Goal: Information Seeking & Learning: Learn about a topic

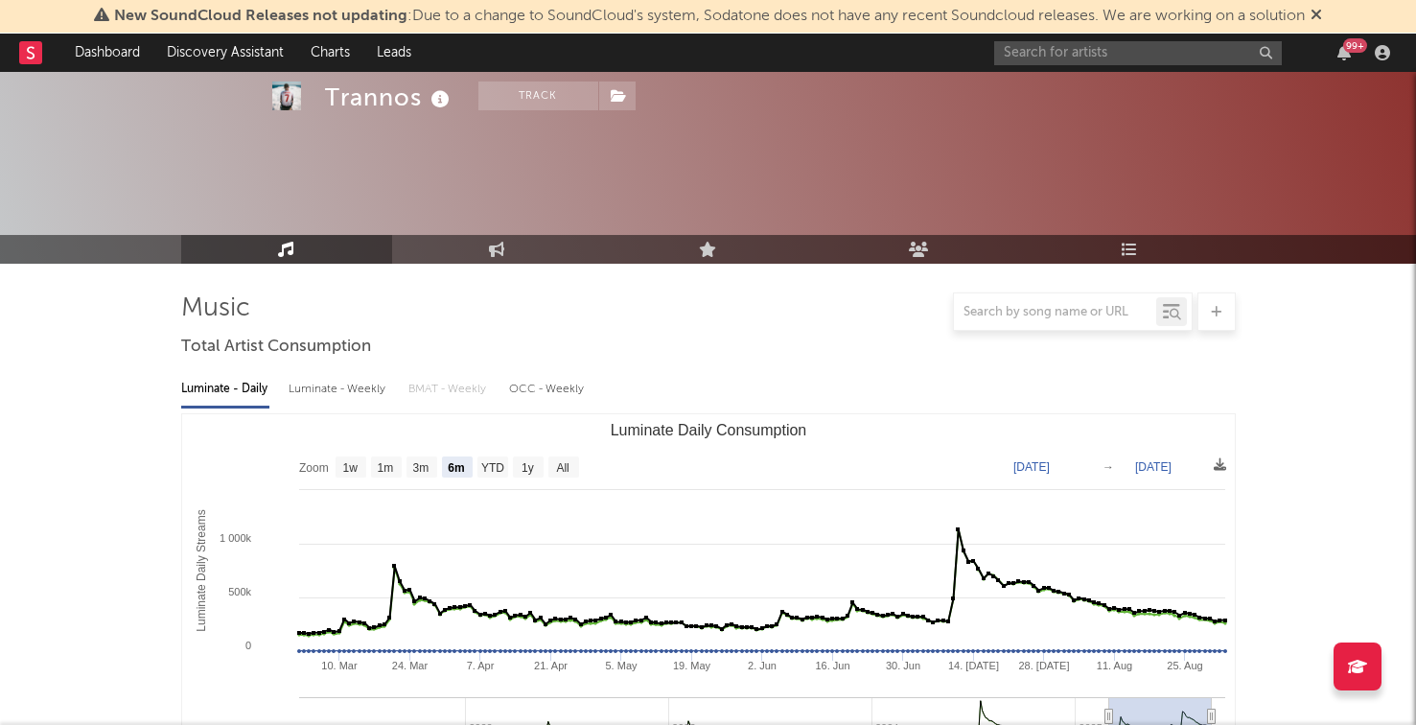
select select "6m"
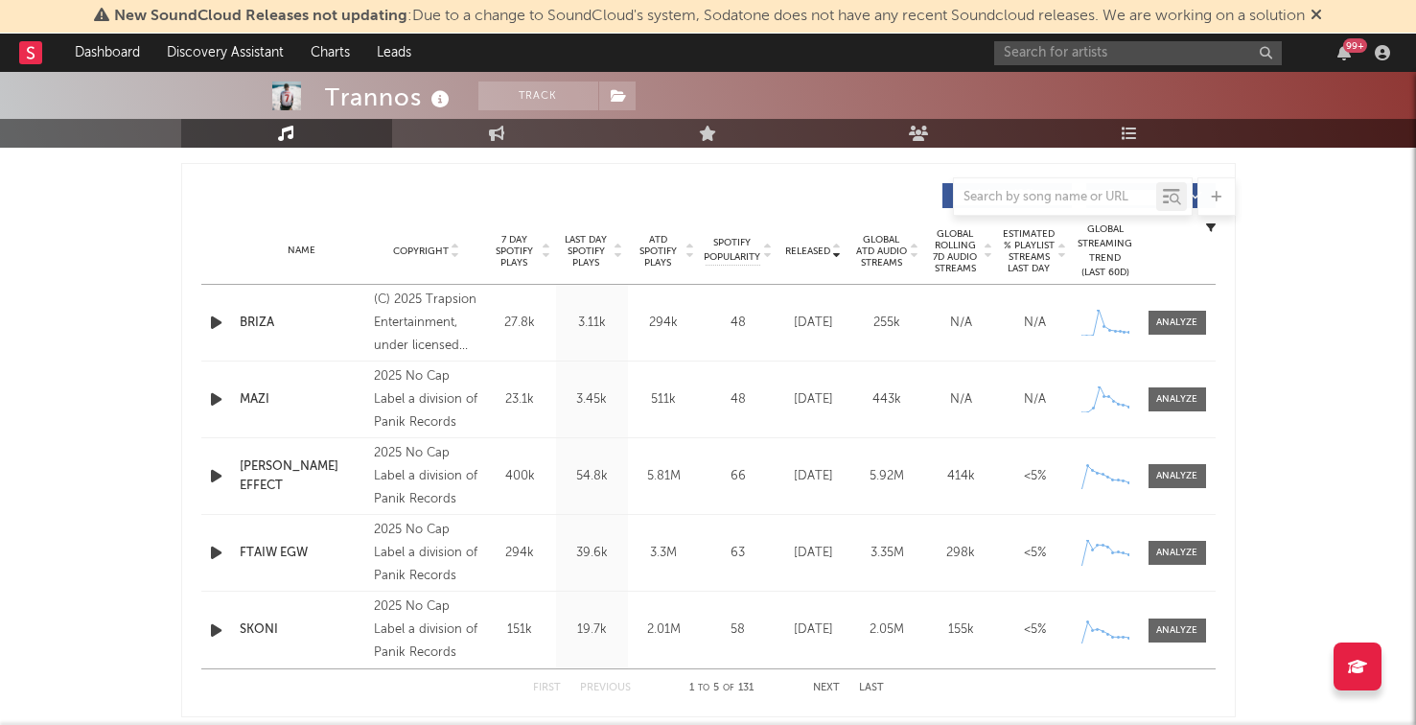
scroll to position [697, 0]
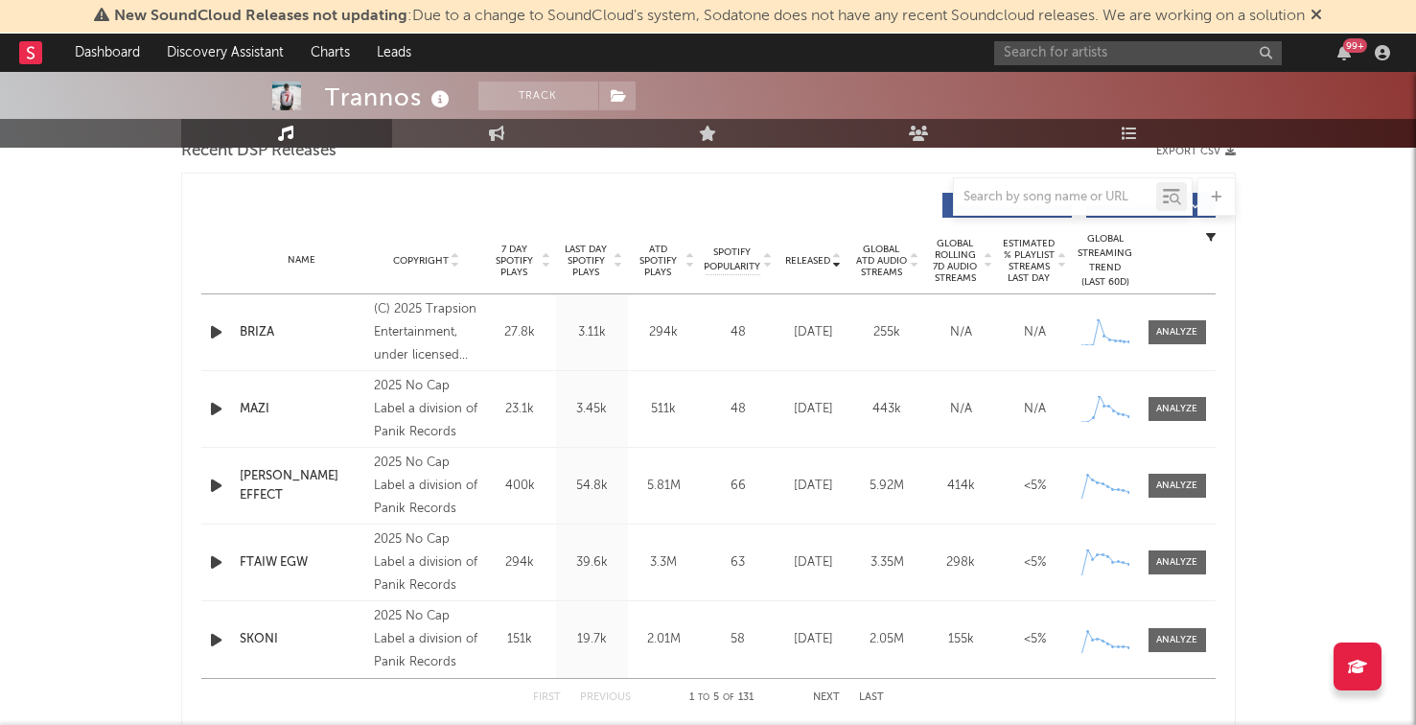
click at [211, 498] on div "Name MANDELA EFFECT Copyright 2025 No Cap Label a division of Panik Records Lab…" at bounding box center [708, 486] width 1014 height 76
click at [211, 491] on icon "button" at bounding box center [216, 486] width 20 height 24
click at [211, 491] on icon "button" at bounding box center [215, 486] width 18 height 24
click at [217, 331] on icon "button" at bounding box center [216, 332] width 20 height 24
click at [217, 331] on icon "button" at bounding box center [215, 332] width 18 height 24
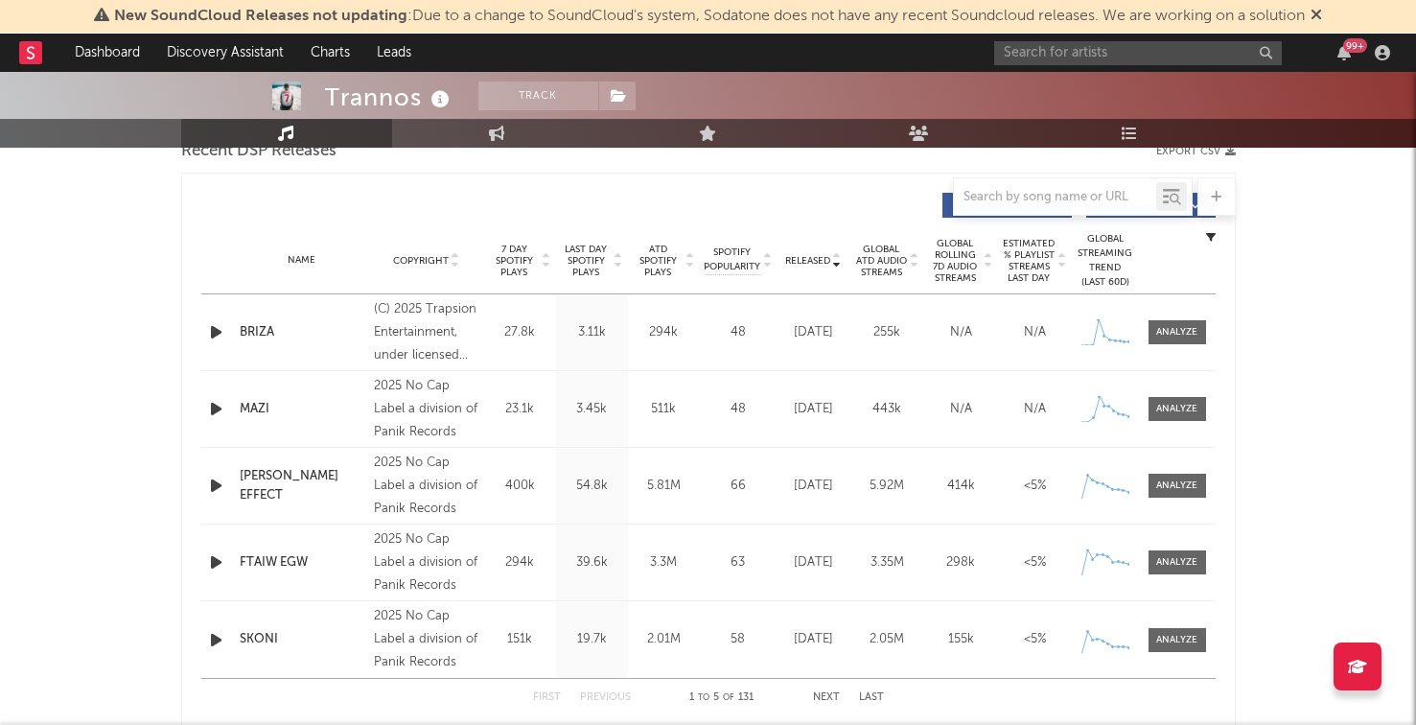
click at [214, 325] on icon "button" at bounding box center [216, 332] width 20 height 24
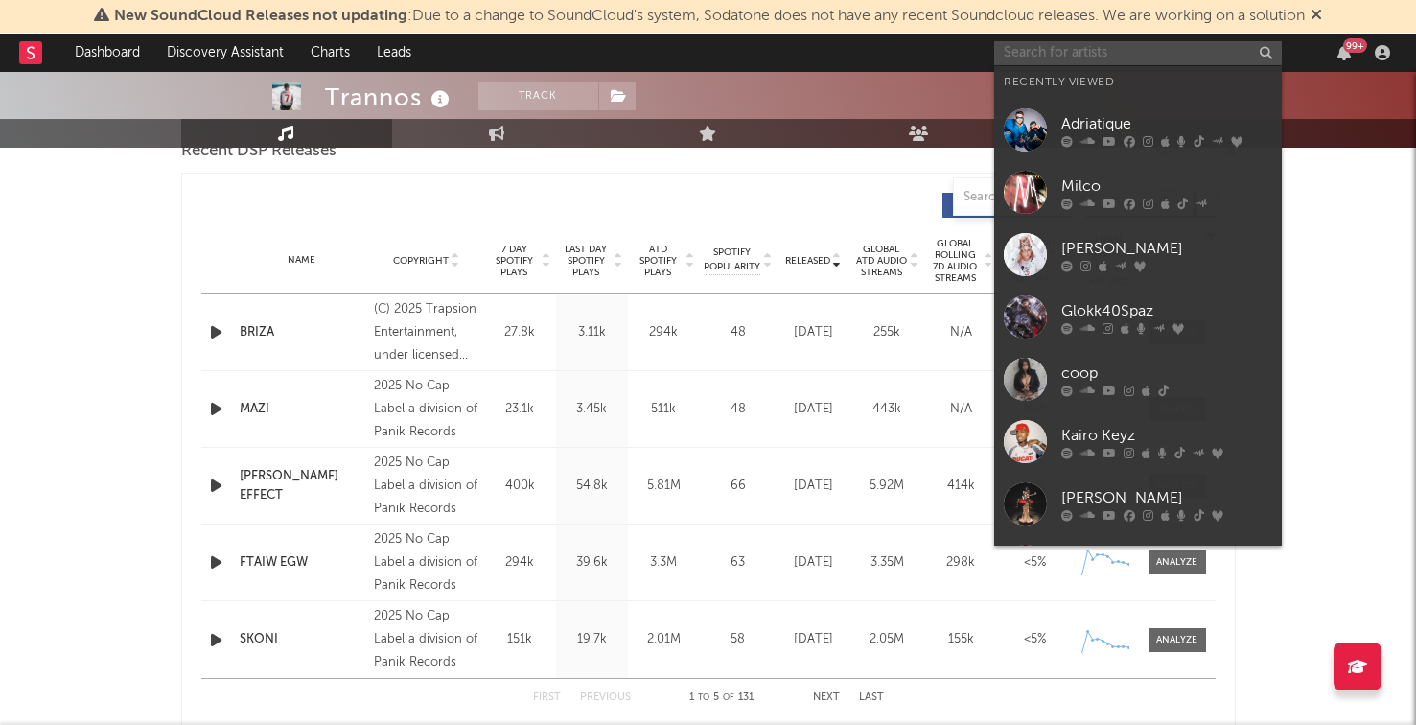
click at [997, 43] on input "text" at bounding box center [1138, 53] width 288 height 24
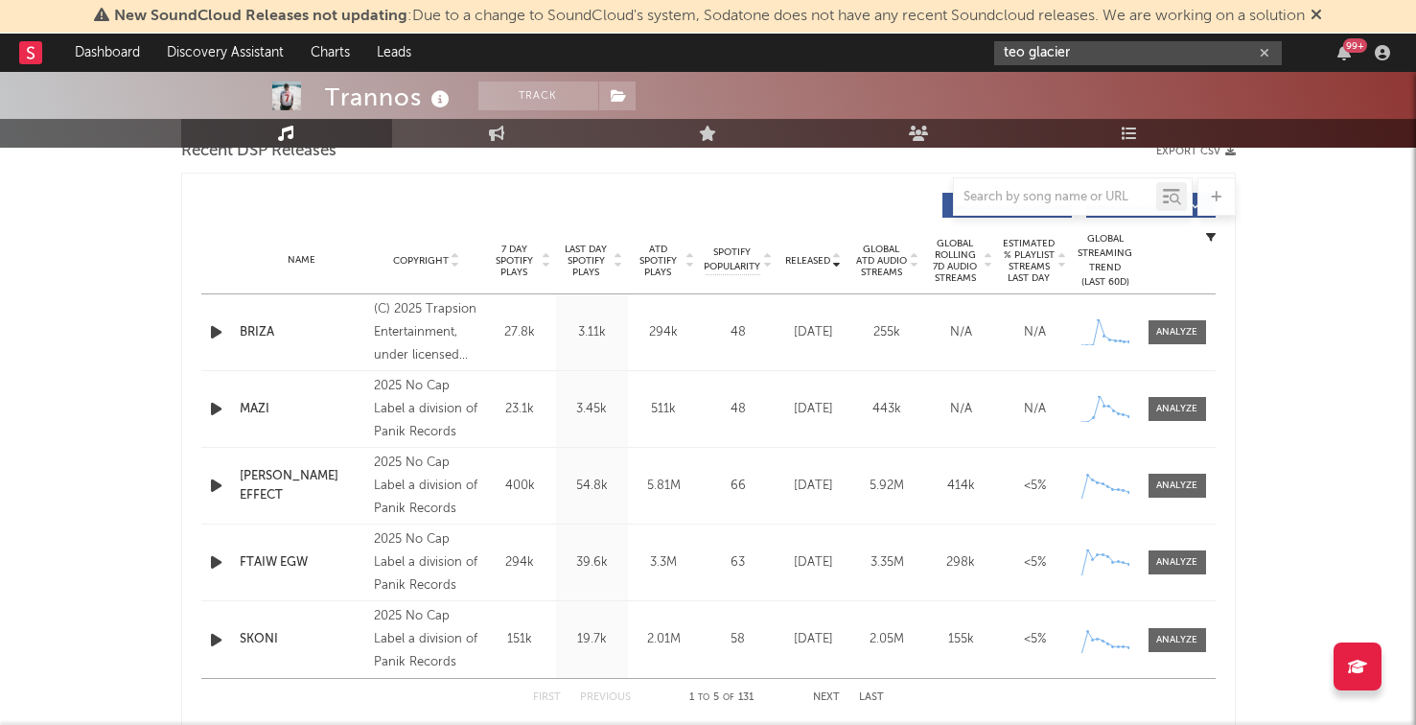
click at [1094, 62] on input "teo glacier" at bounding box center [1138, 53] width 288 height 24
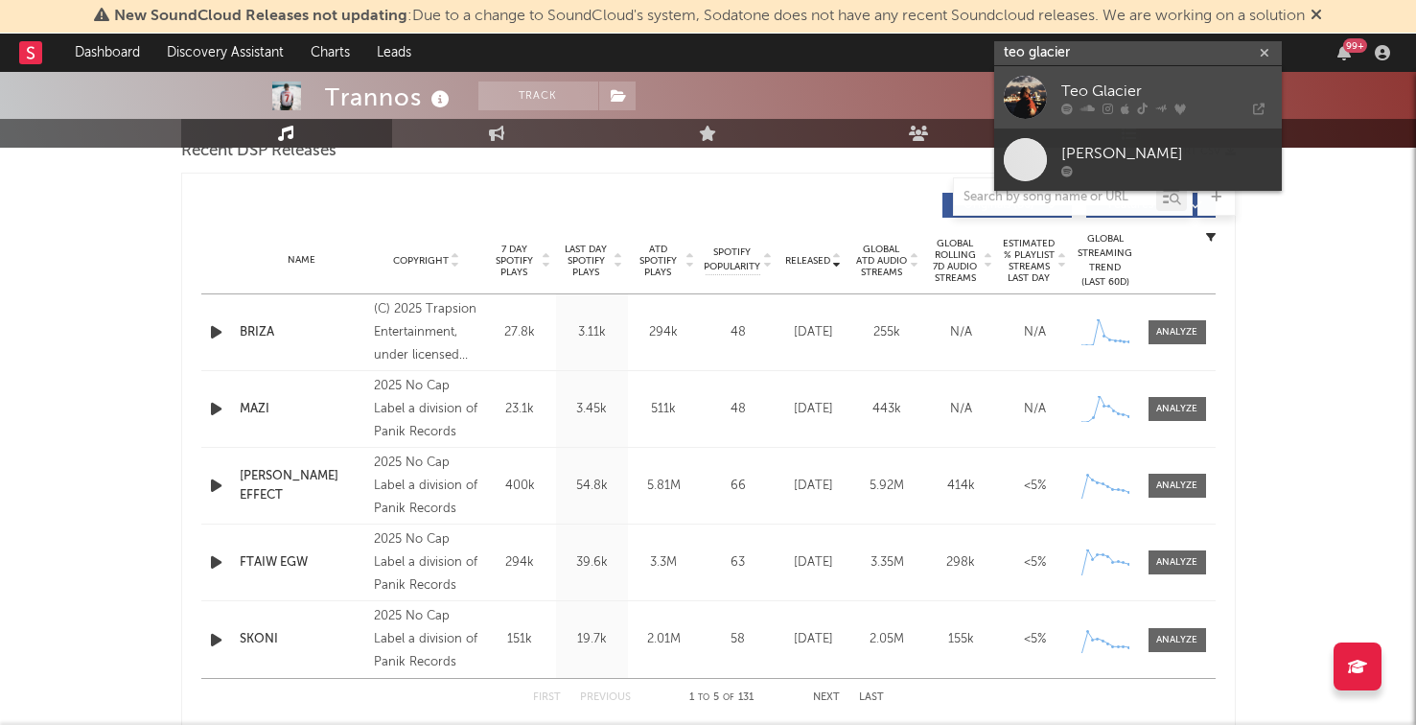
type input "teo glacier"
click at [1085, 86] on div "Teo Glacier" at bounding box center [1166, 91] width 211 height 23
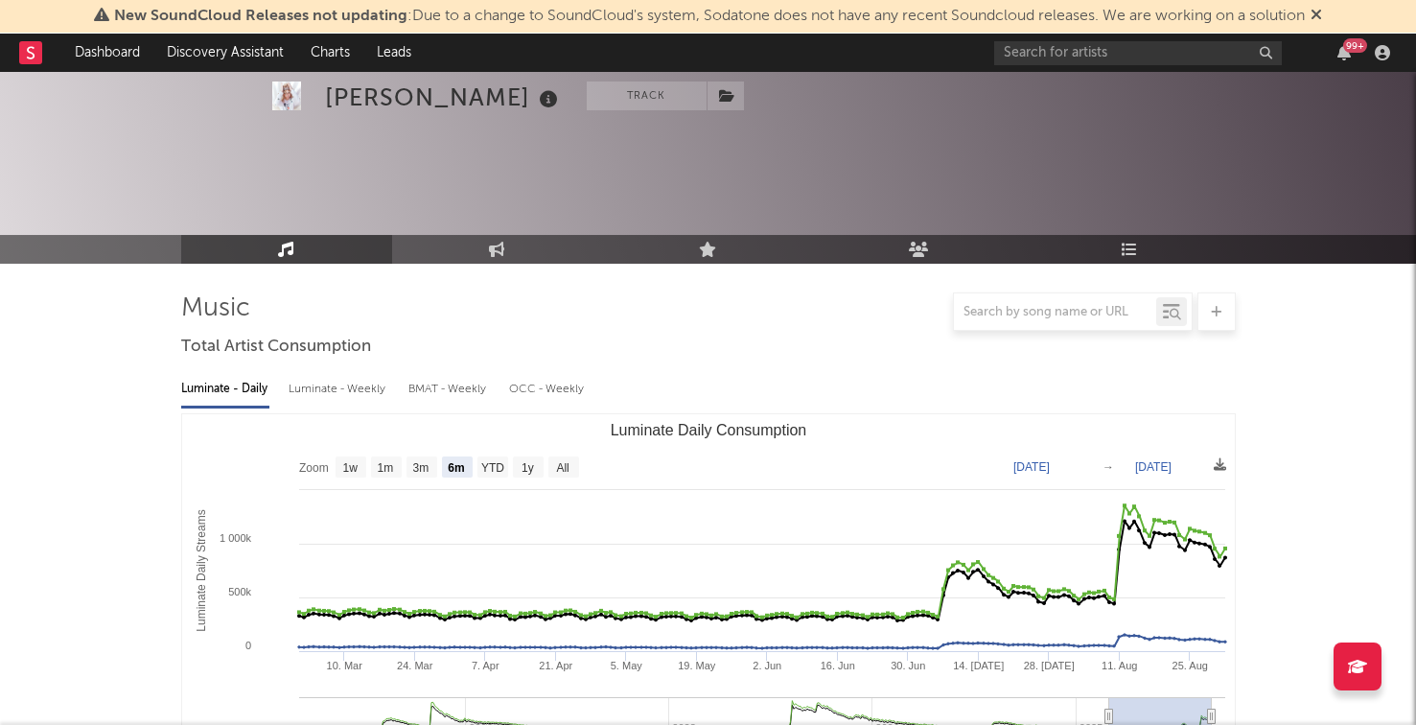
select select "6m"
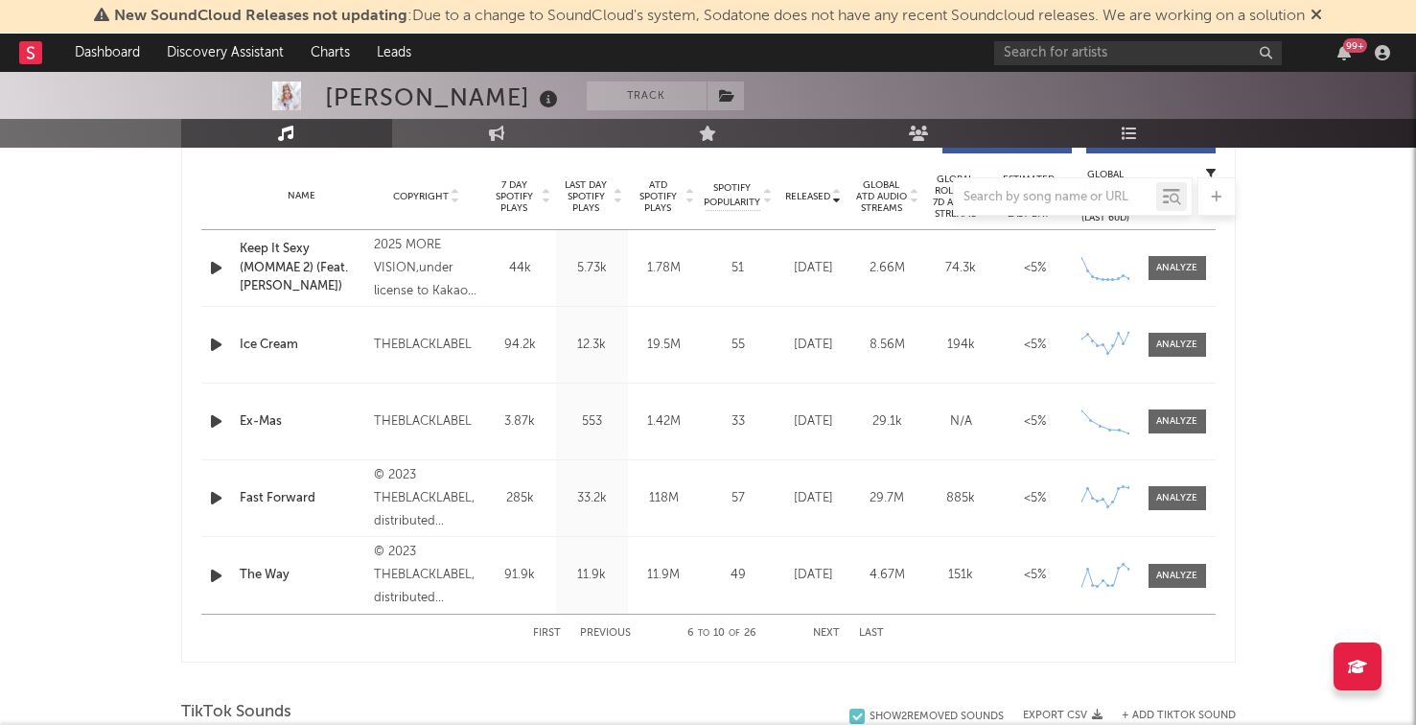
click at [221, 340] on icon "button" at bounding box center [216, 345] width 20 height 24
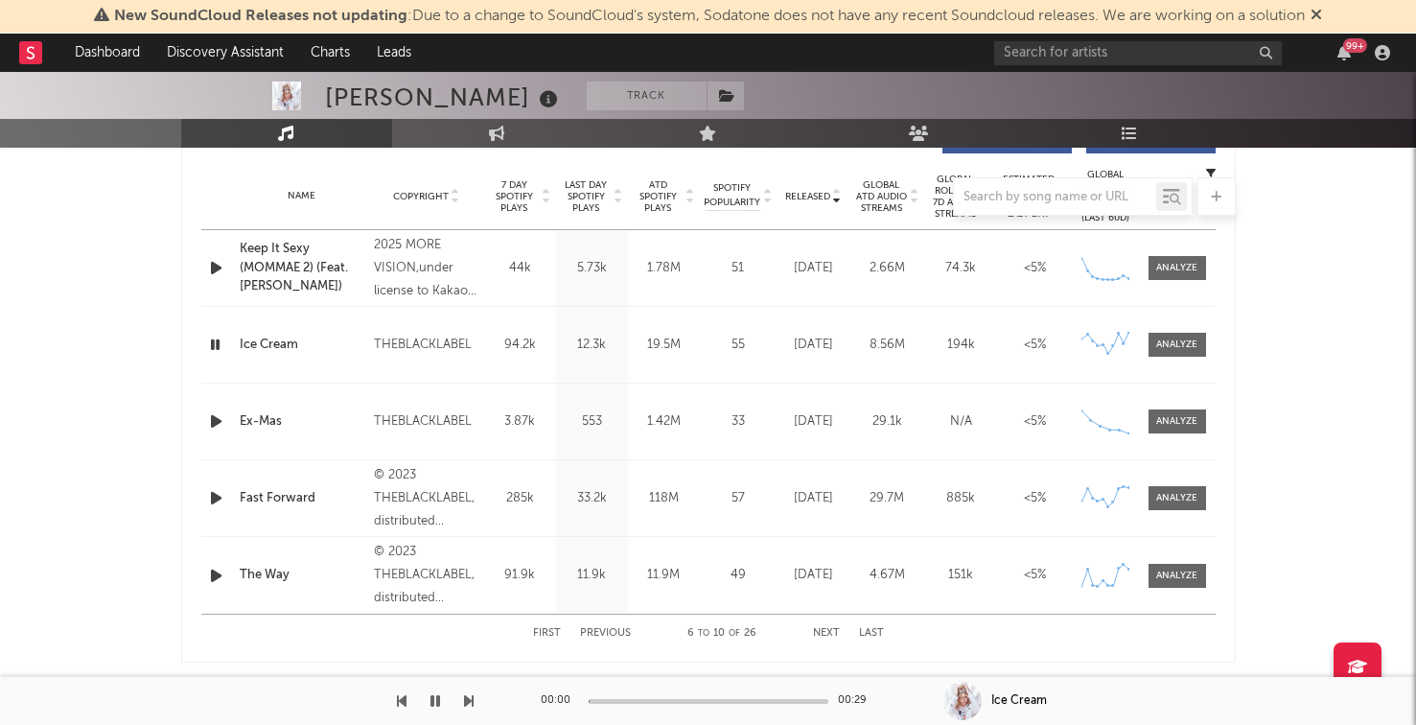
click at [221, 340] on icon "button" at bounding box center [215, 345] width 18 height 24
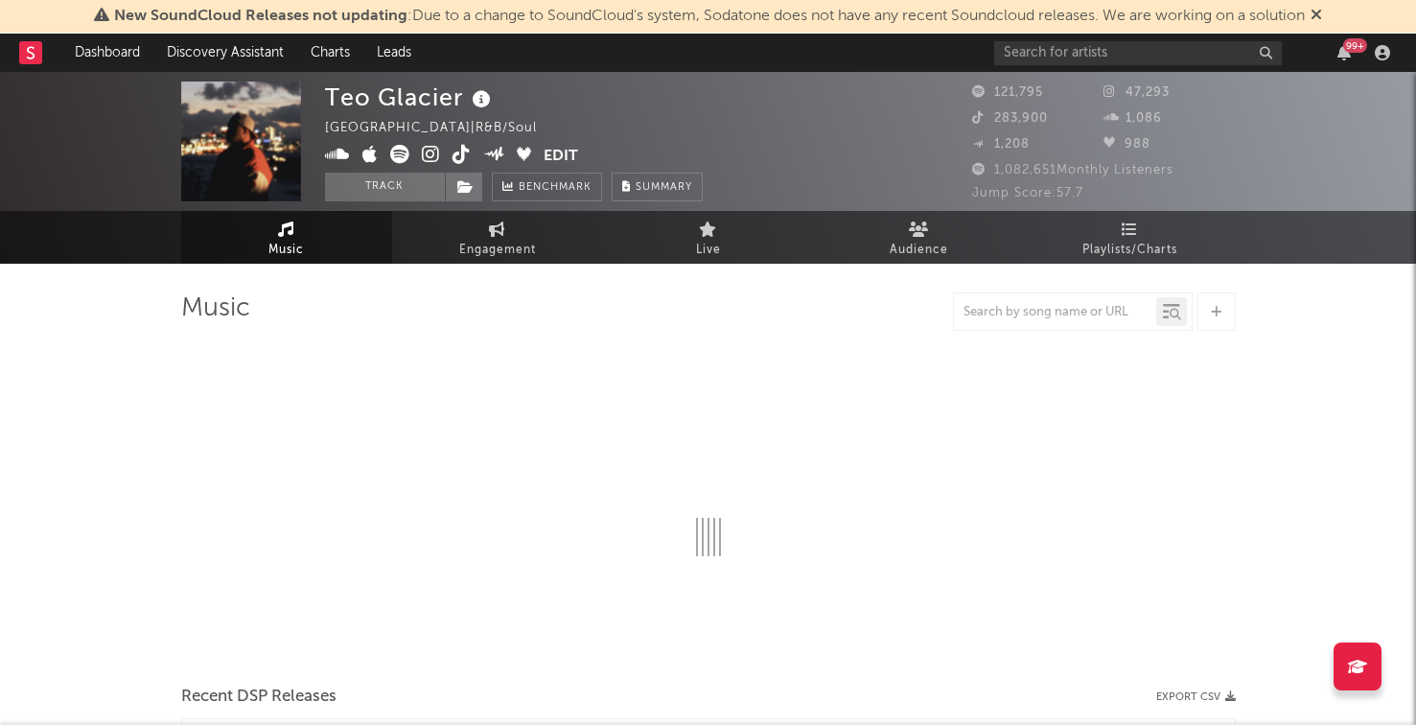
select select "6m"
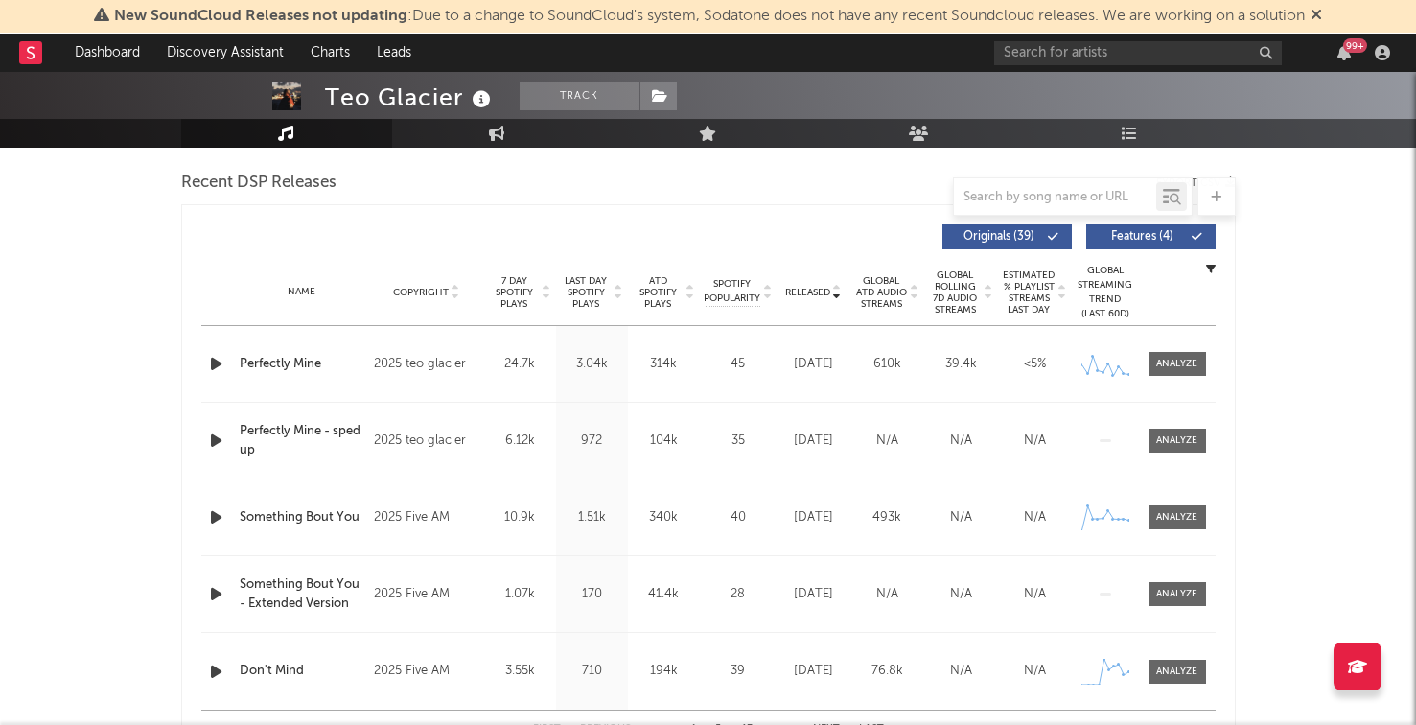
scroll to position [712, 0]
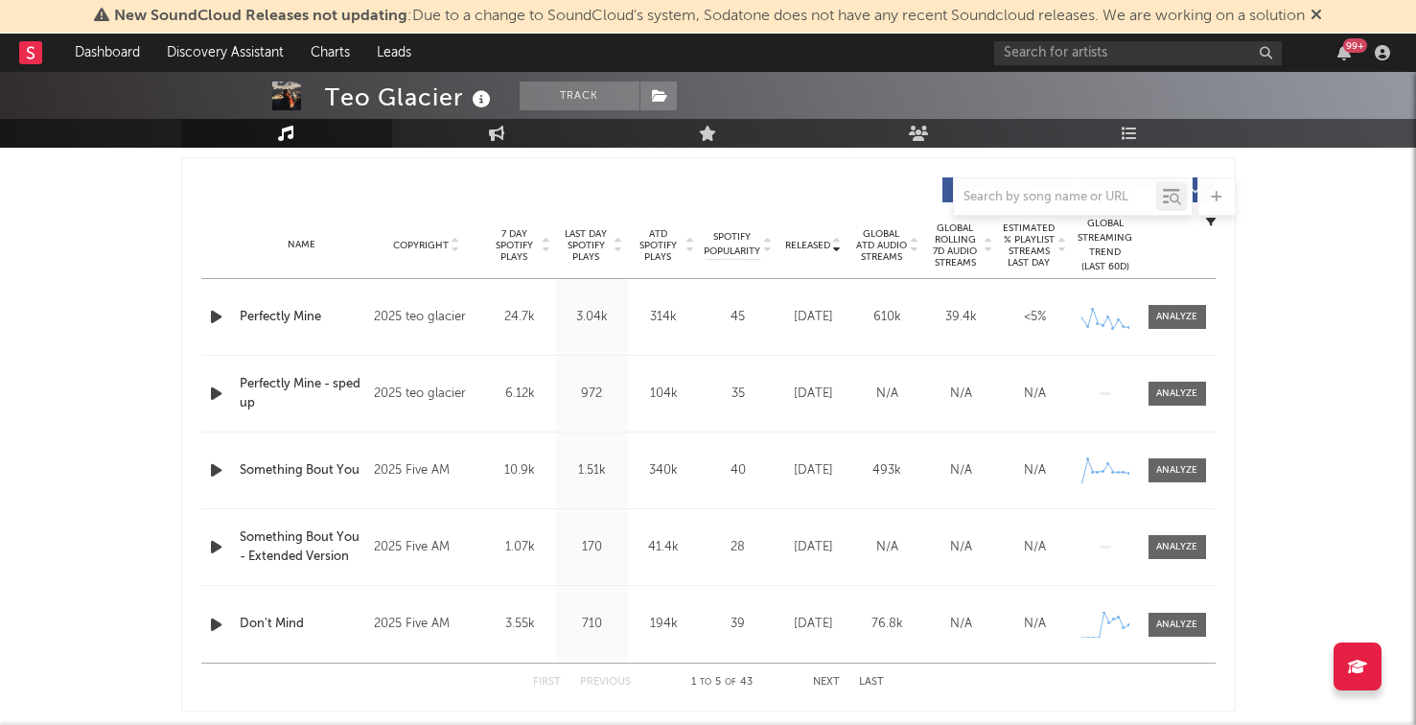
click at [577, 244] on span "Last Day Spotify Plays" at bounding box center [586, 245] width 51 height 35
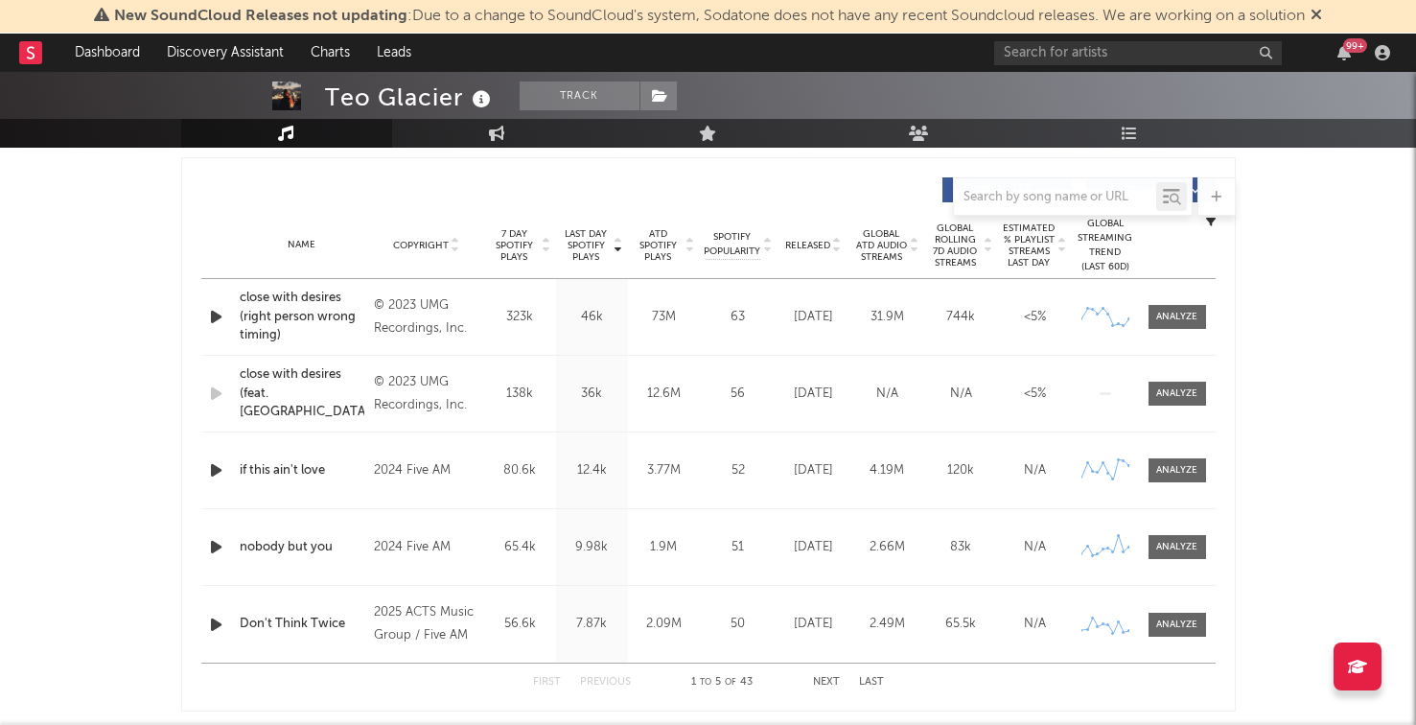
click at [217, 305] on icon "button" at bounding box center [216, 317] width 20 height 24
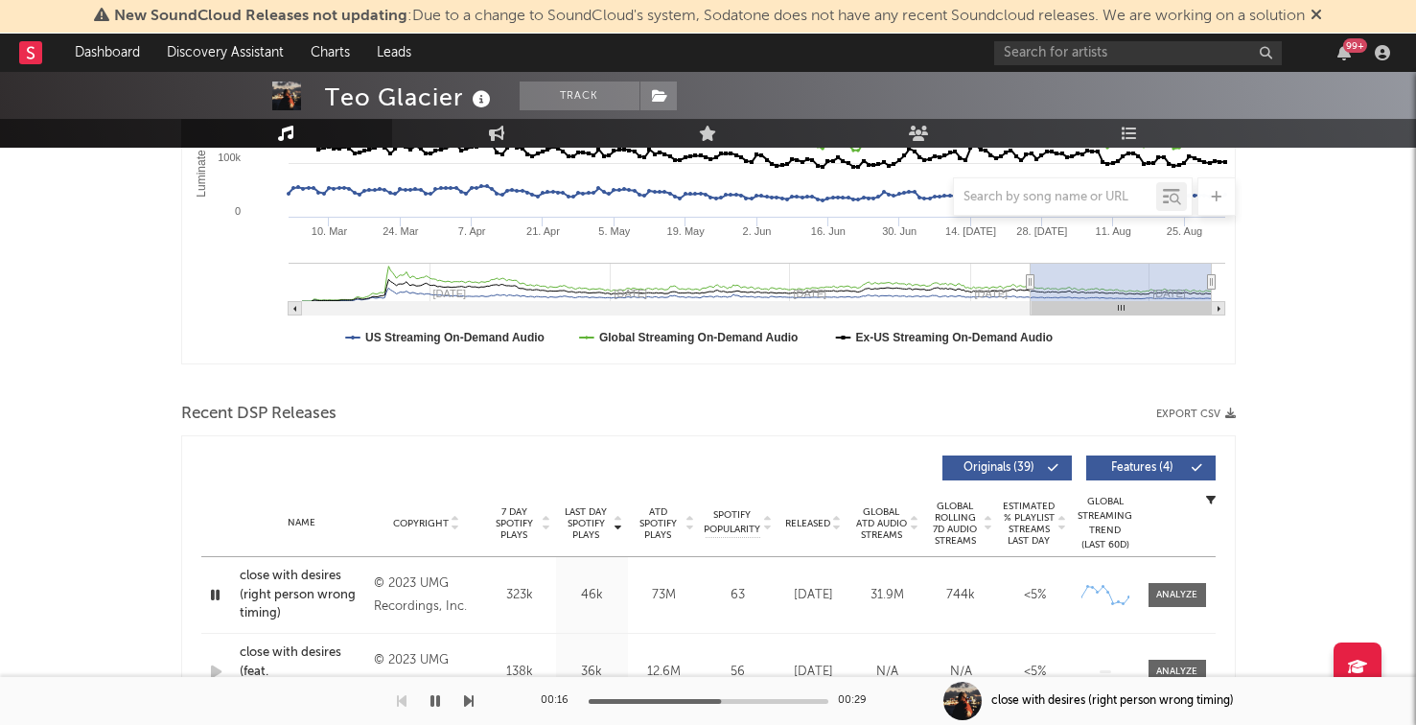
scroll to position [0, 0]
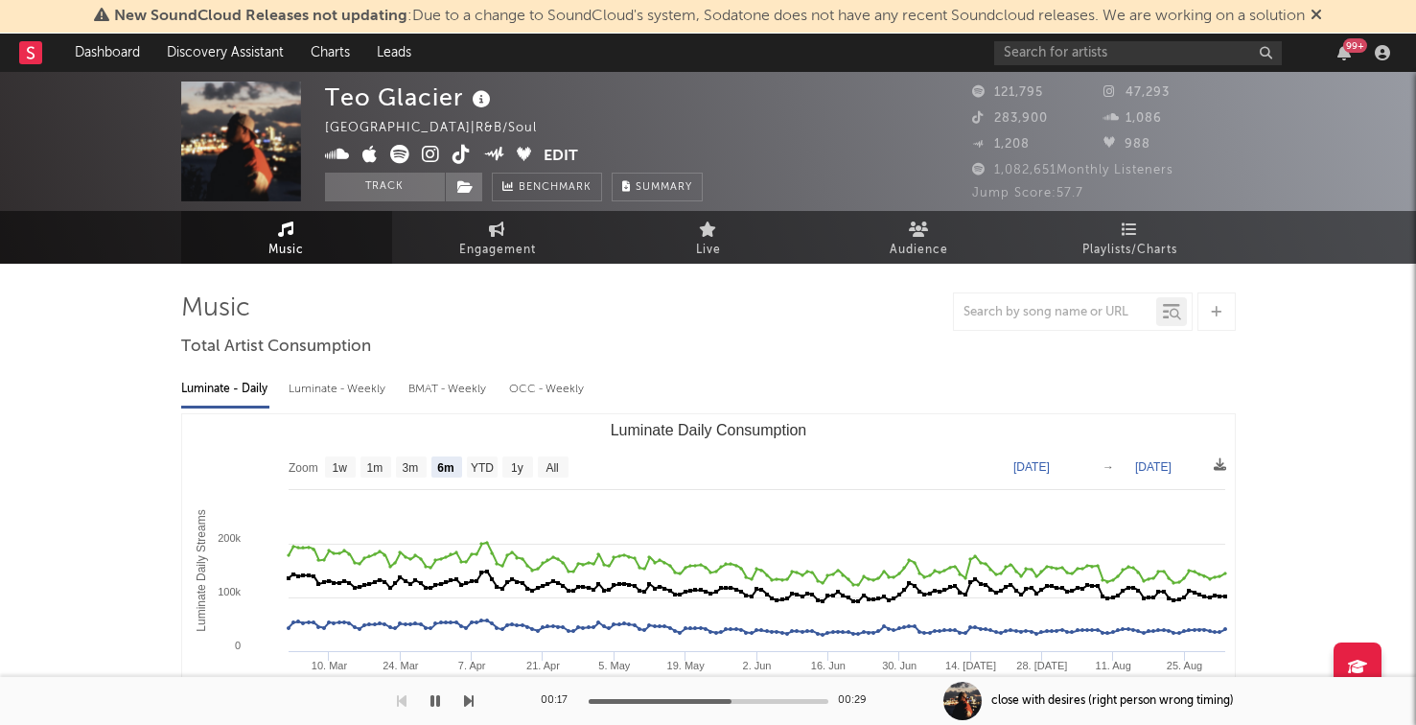
click at [427, 162] on icon at bounding box center [431, 154] width 18 height 19
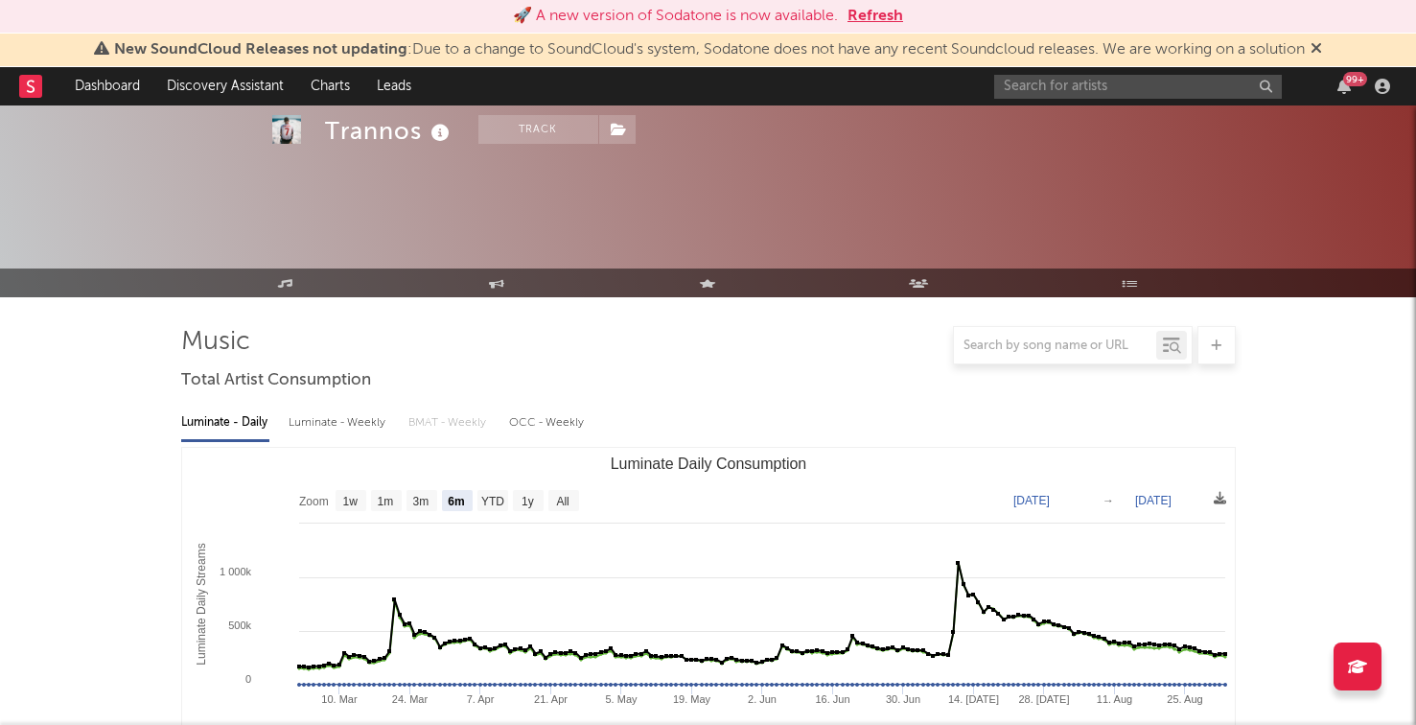
select select "6m"
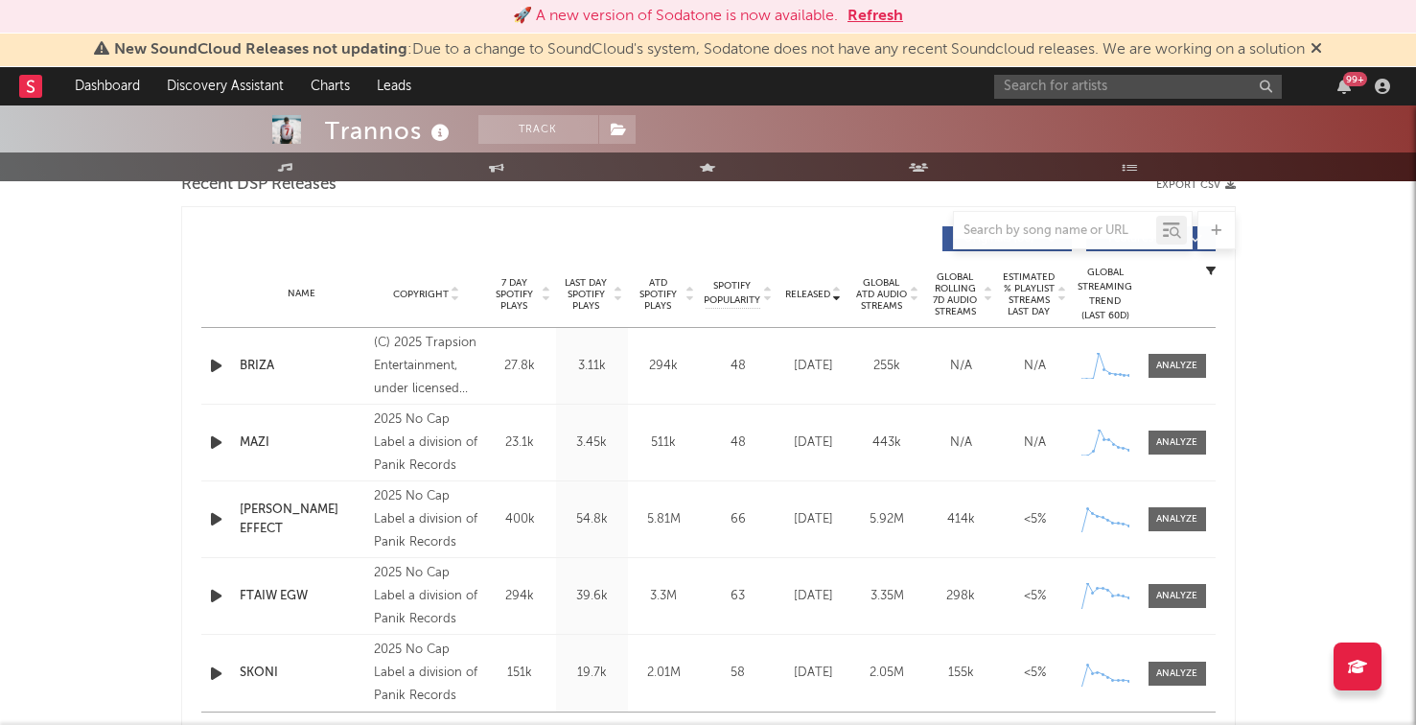
click at [216, 600] on icon "button" at bounding box center [216, 596] width 20 height 24
